Goal: Navigation & Orientation: Understand site structure

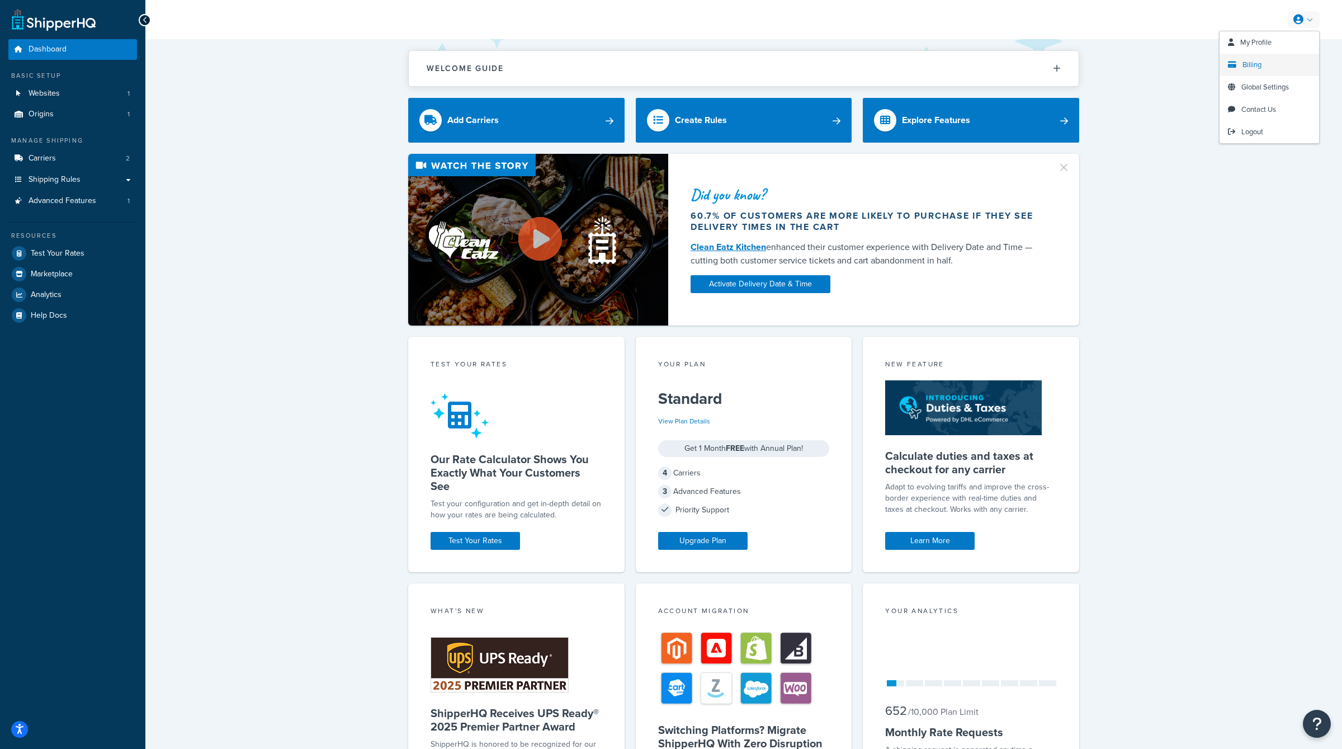
click at [1271, 65] on link "Billing" at bounding box center [1269, 65] width 100 height 22
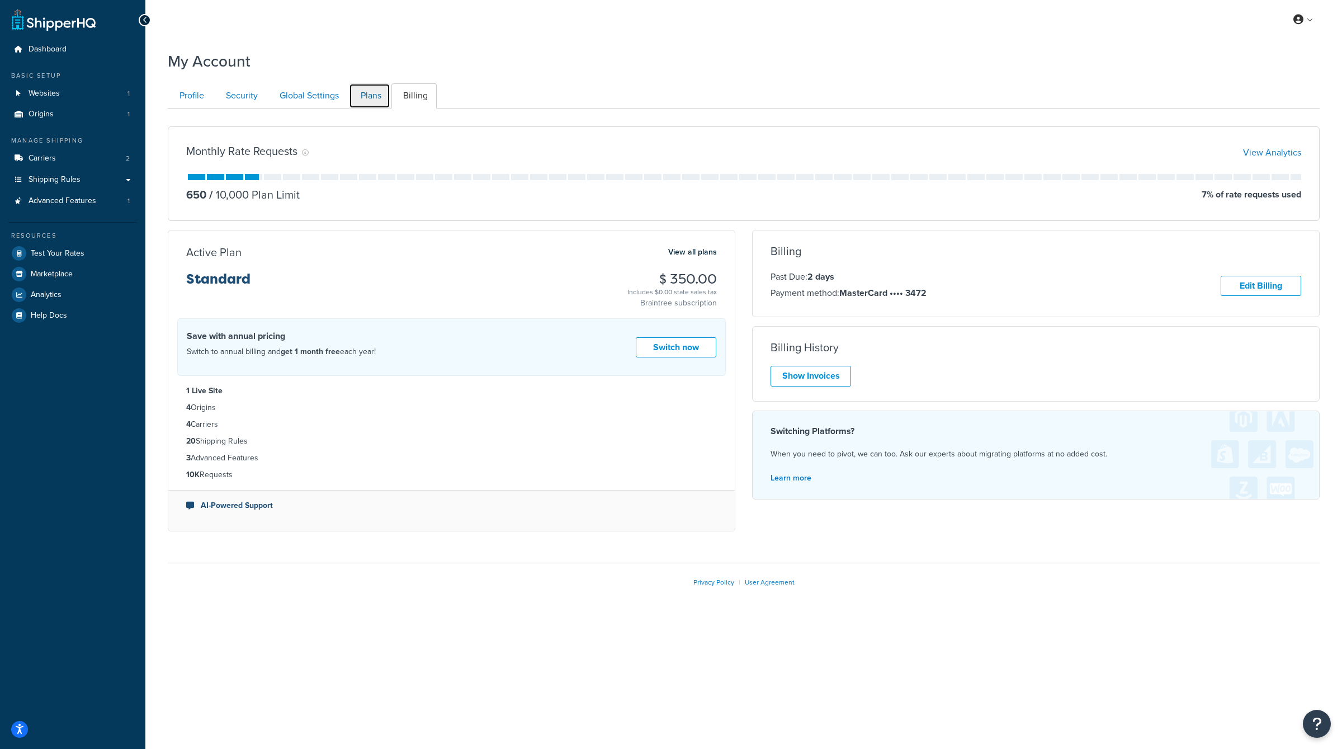
click at [371, 96] on link "Plans" at bounding box center [369, 95] width 41 height 25
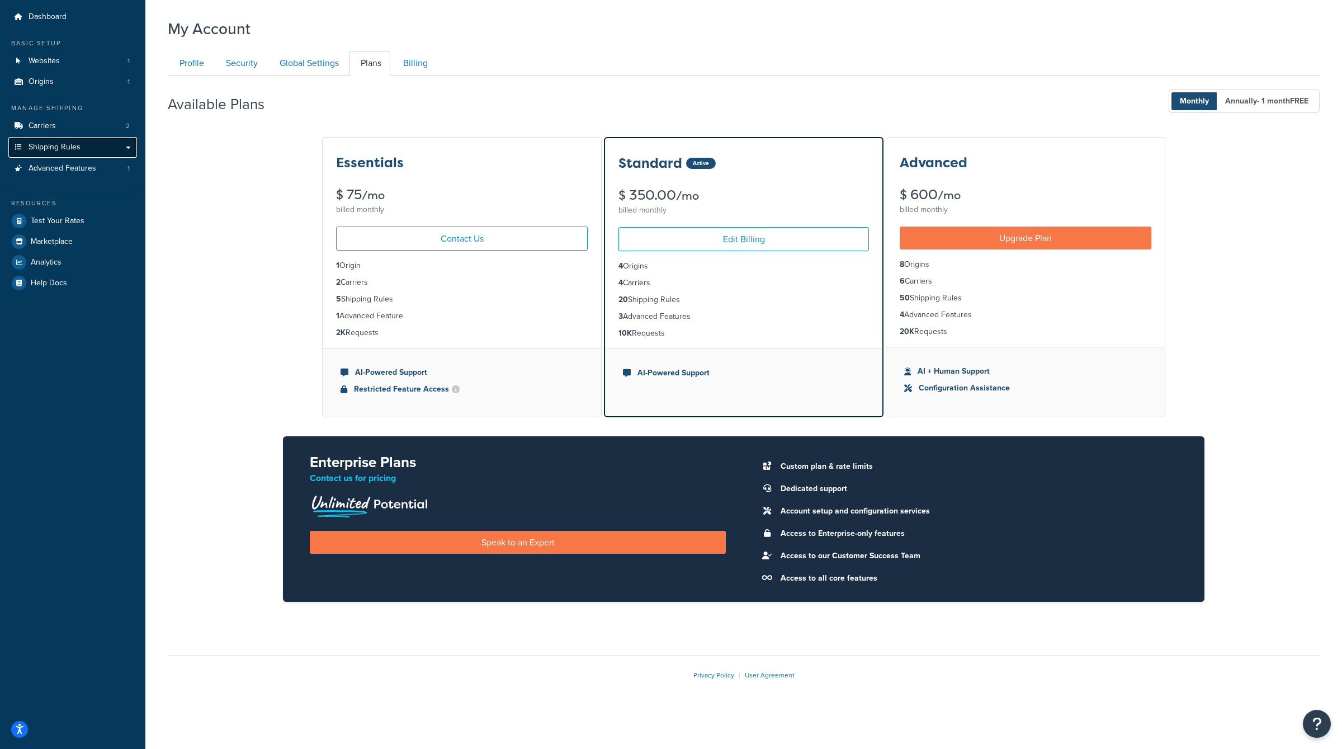
click at [126, 148] on link "Shipping Rules" at bounding box center [72, 147] width 129 height 21
click at [107, 126] on link "Carriers 2" at bounding box center [72, 126] width 129 height 21
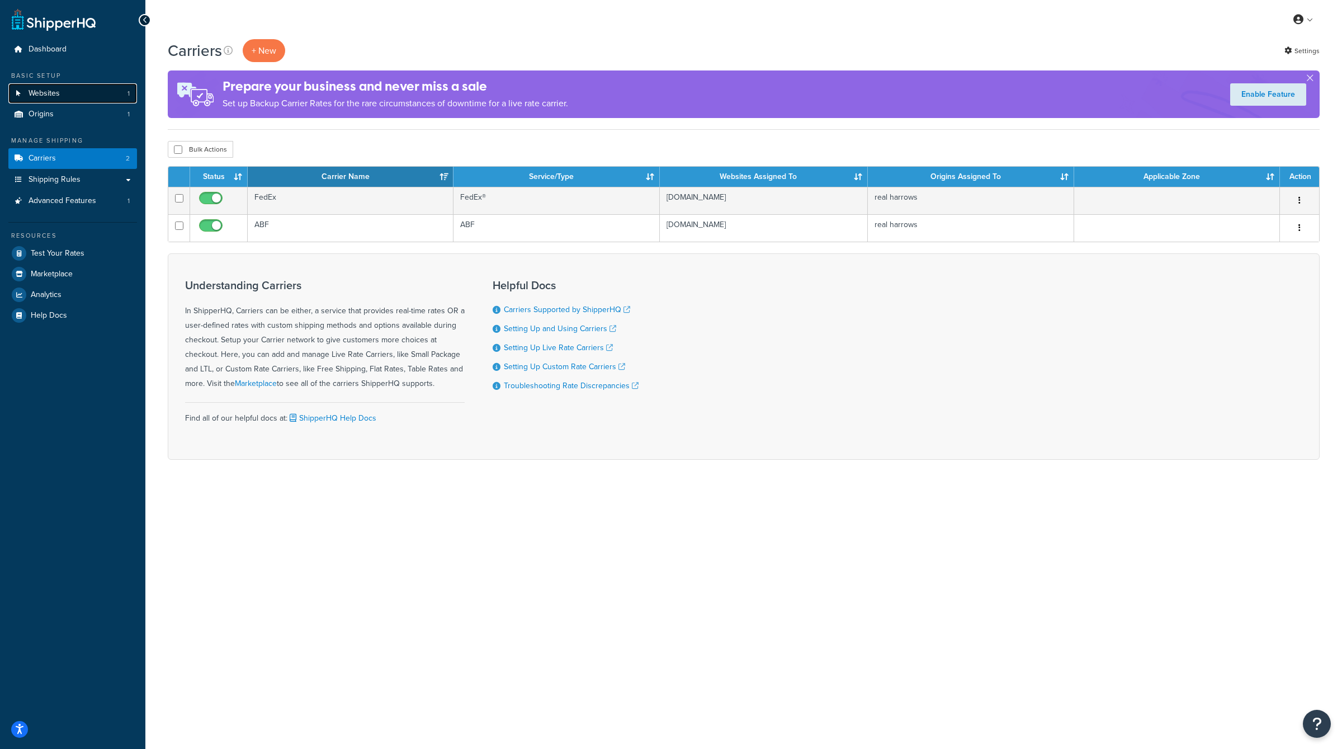
click at [107, 102] on link "Websites 1" at bounding box center [72, 93] width 129 height 21
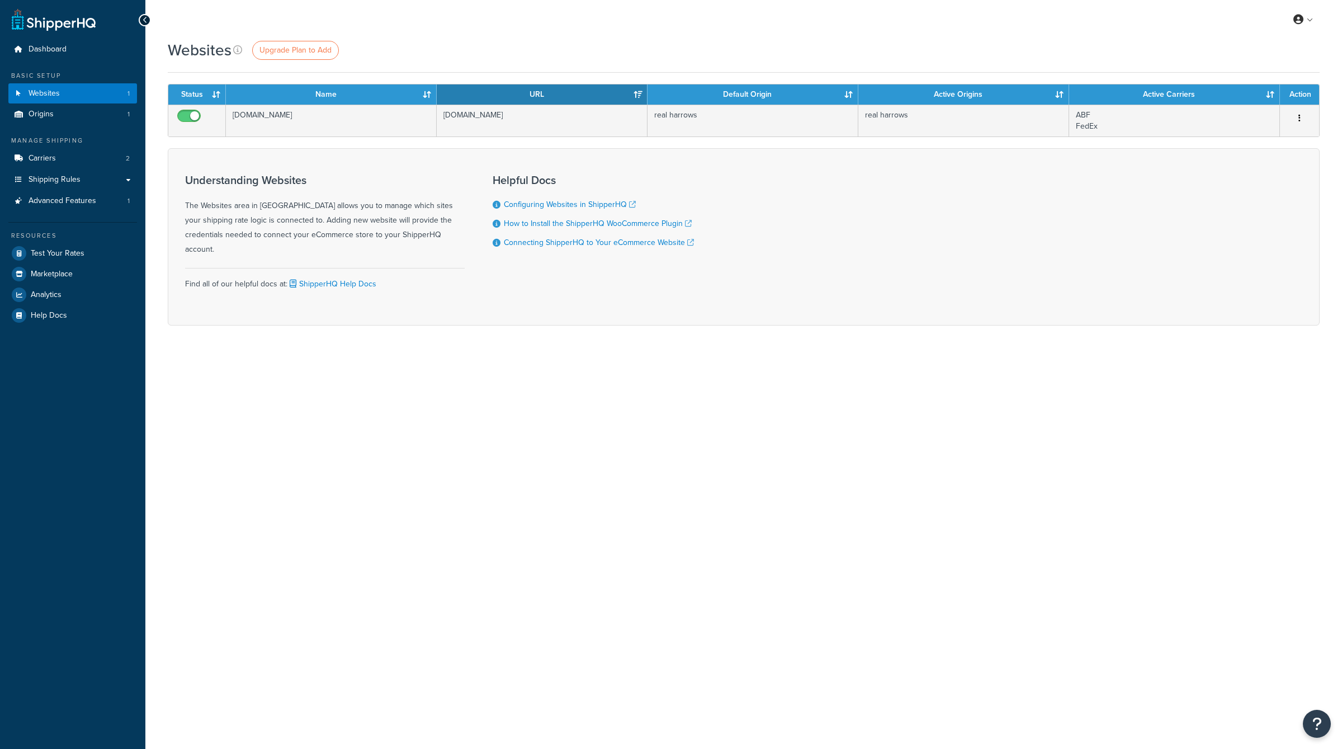
click at [107, 110] on link "Origins 1" at bounding box center [72, 114] width 129 height 21
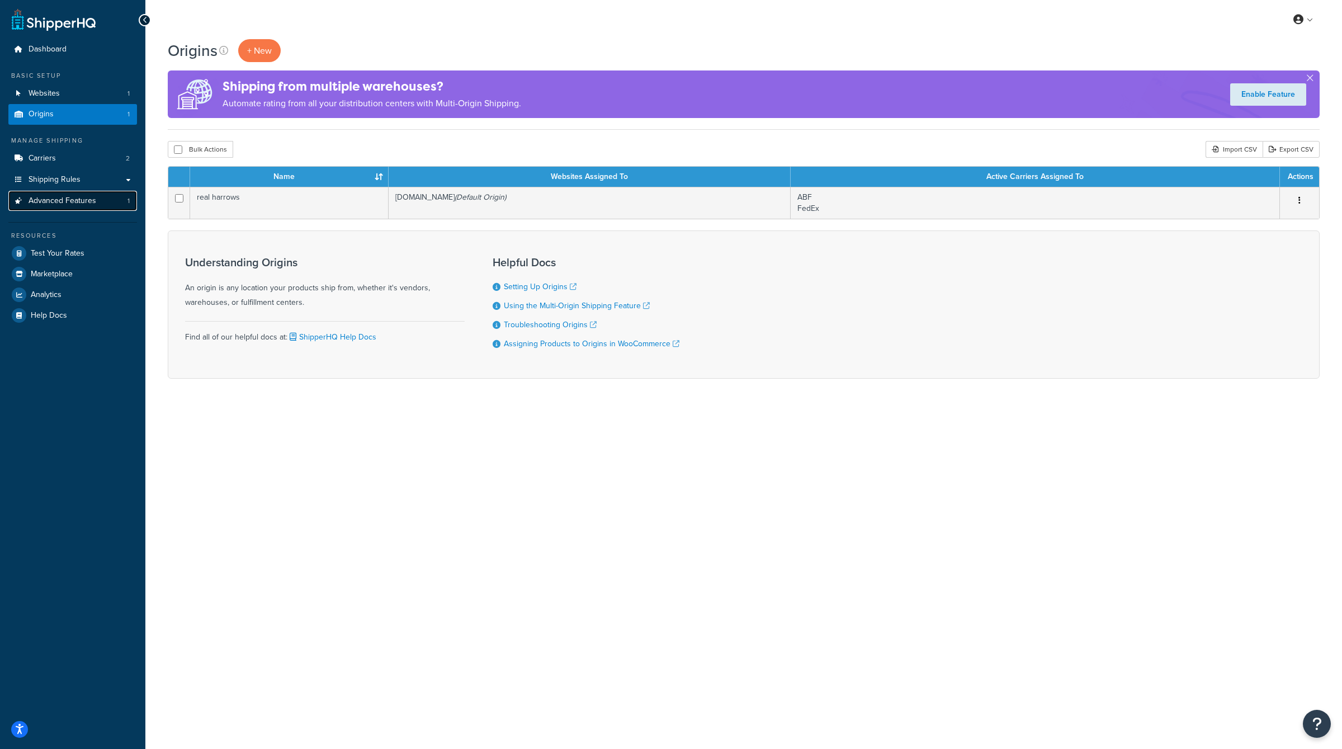
click at [105, 205] on link "Advanced Features 1" at bounding box center [72, 201] width 129 height 21
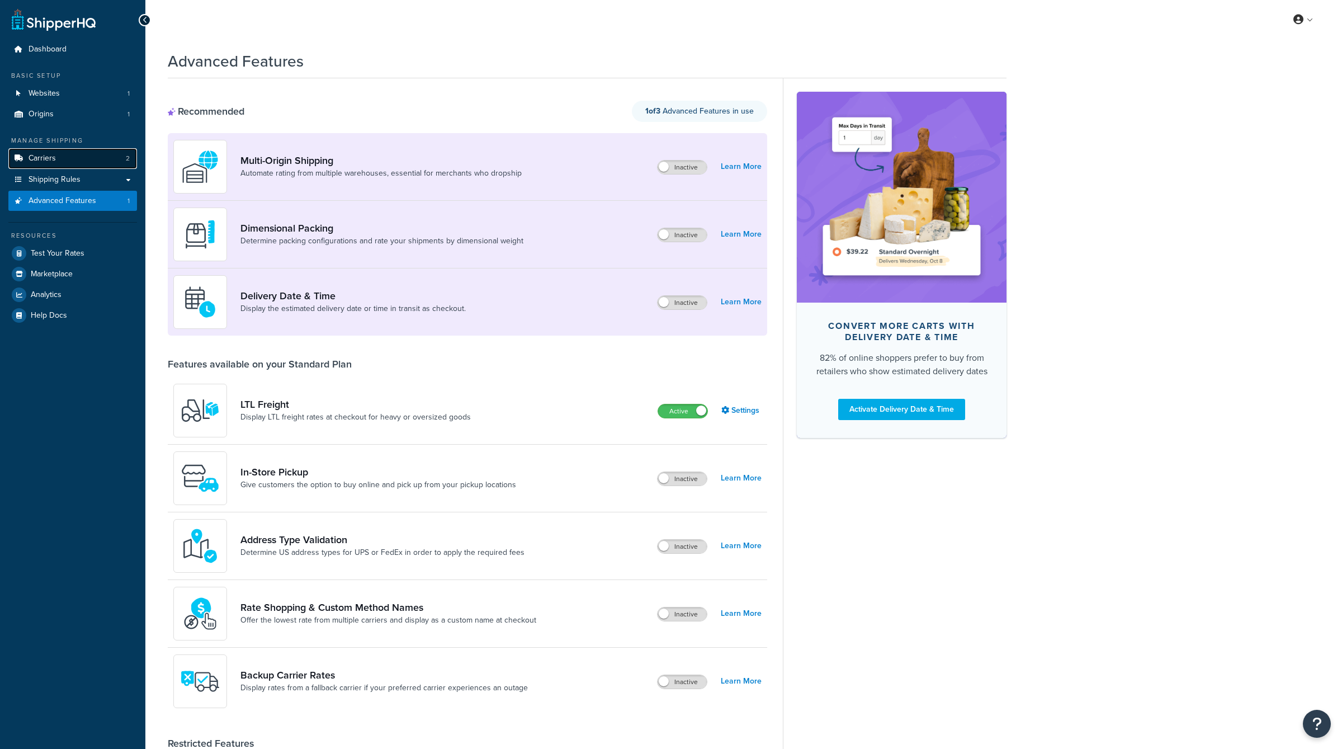
click at [120, 157] on div "Dashboard Basic Setup Websites 1 Origins 1 Manage Shipping Carriers 2 Shipping …" at bounding box center [671, 440] width 1342 height 881
click at [120, 157] on link "Carriers 2" at bounding box center [72, 158] width 129 height 21
